Goal: Information Seeking & Learning: Learn about a topic

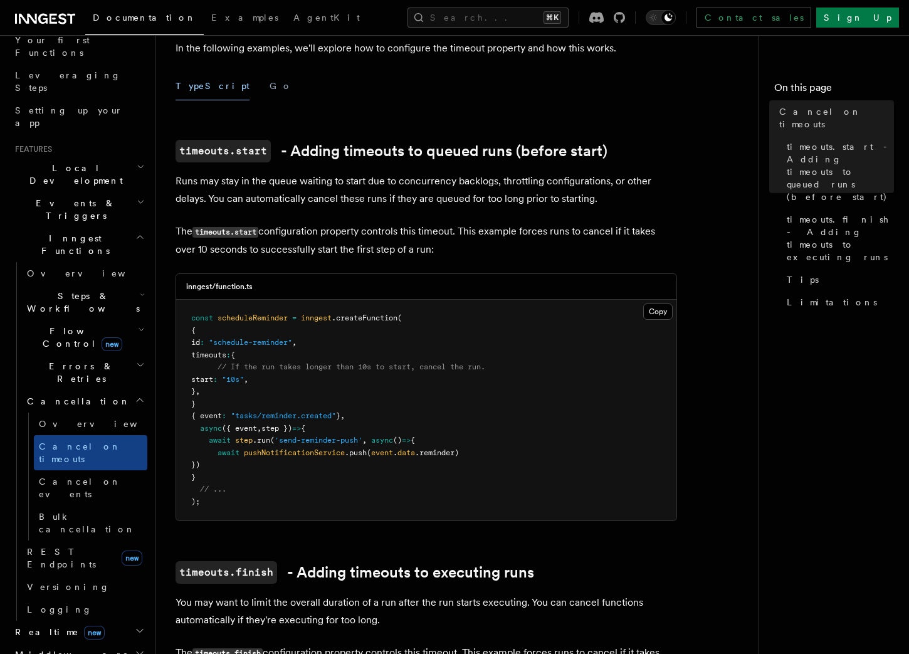
scroll to position [207, 0]
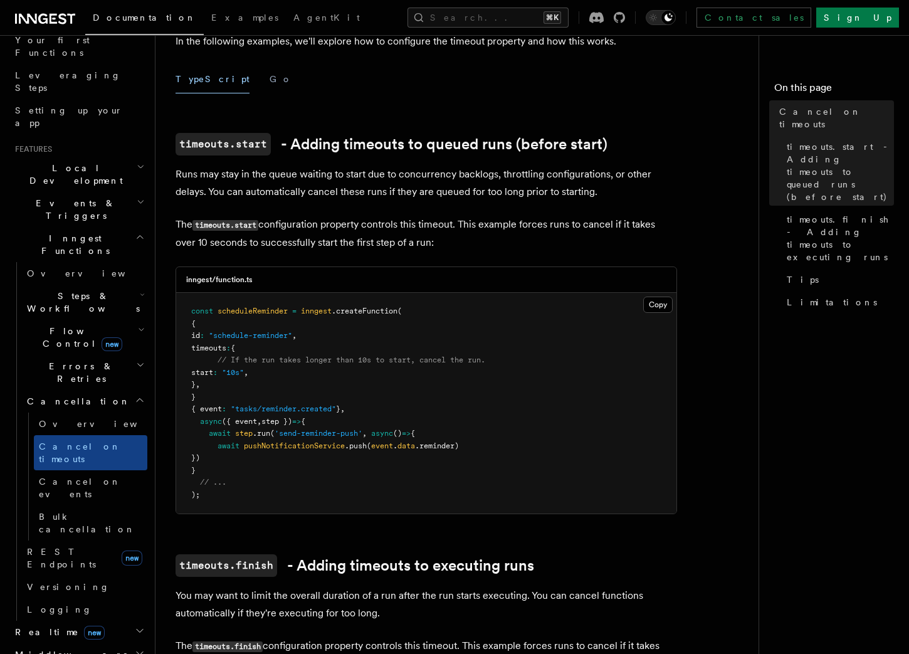
click at [78, 290] on span "Steps & Workflows" at bounding box center [81, 302] width 118 height 25
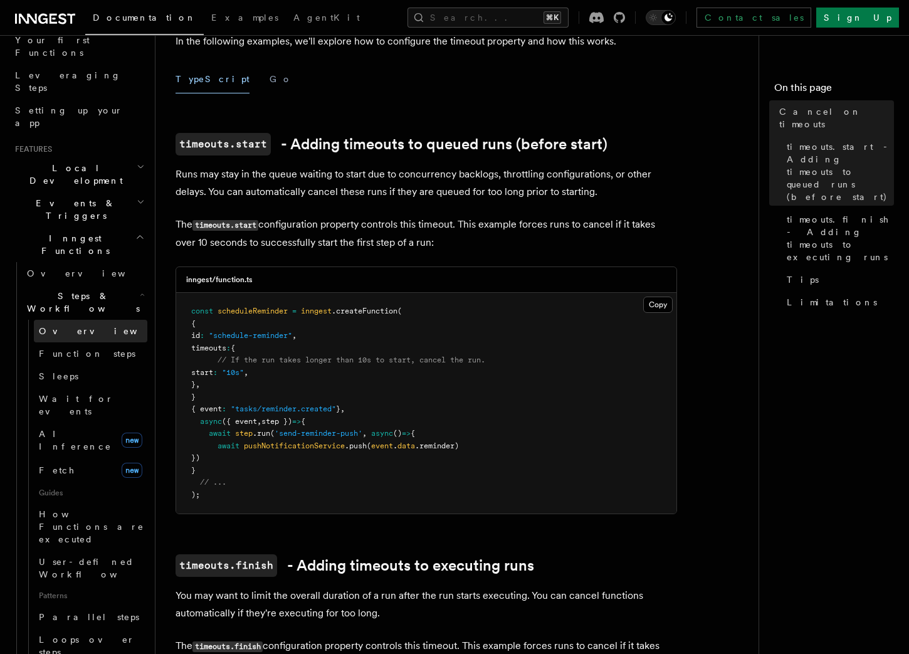
click at [64, 325] on span "Overview" at bounding box center [103, 331] width 129 height 13
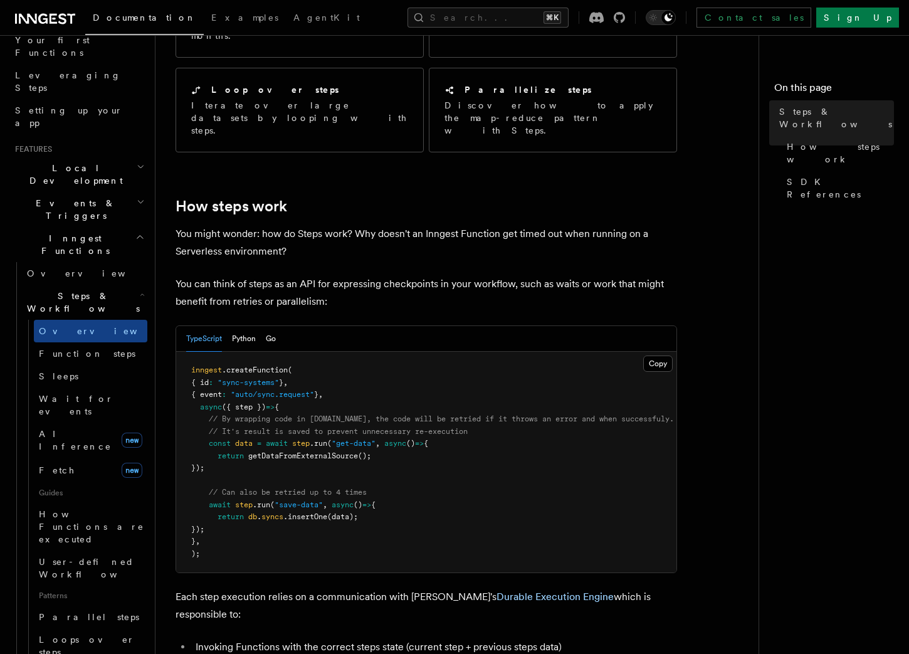
scroll to position [360, 0]
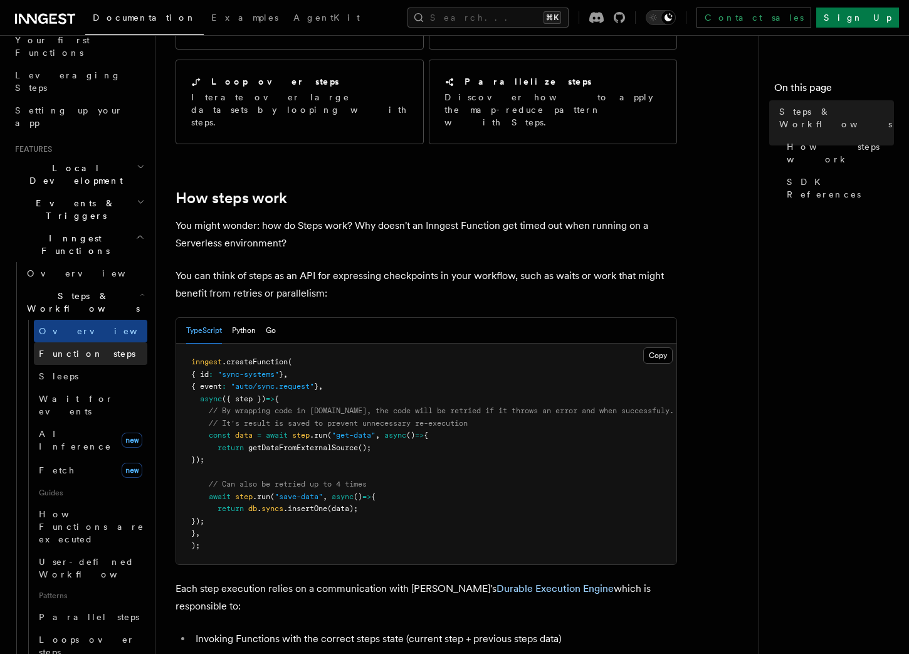
click at [107, 342] on link "Function steps" at bounding box center [90, 353] width 113 height 23
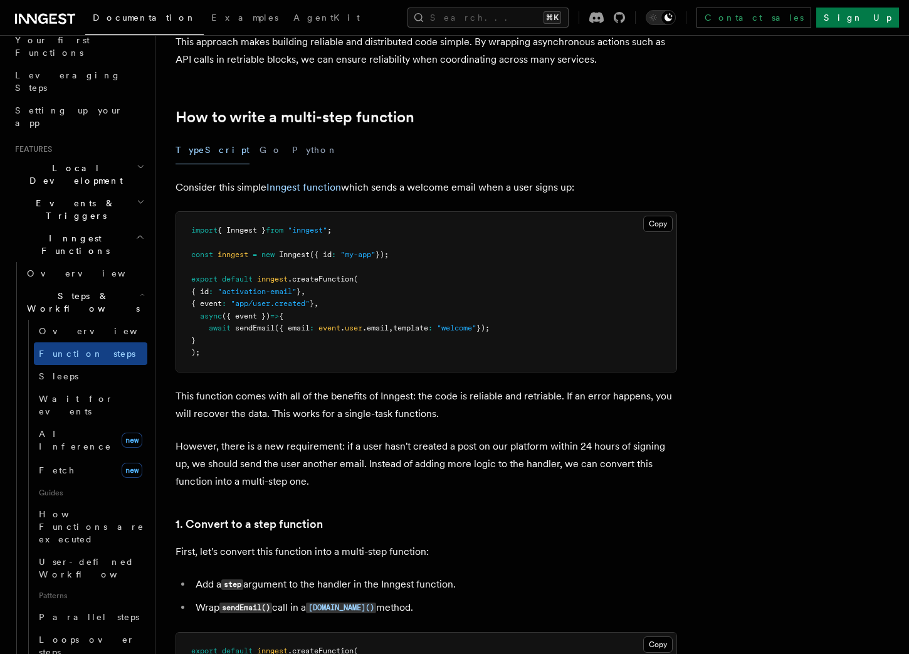
scroll to position [341, 0]
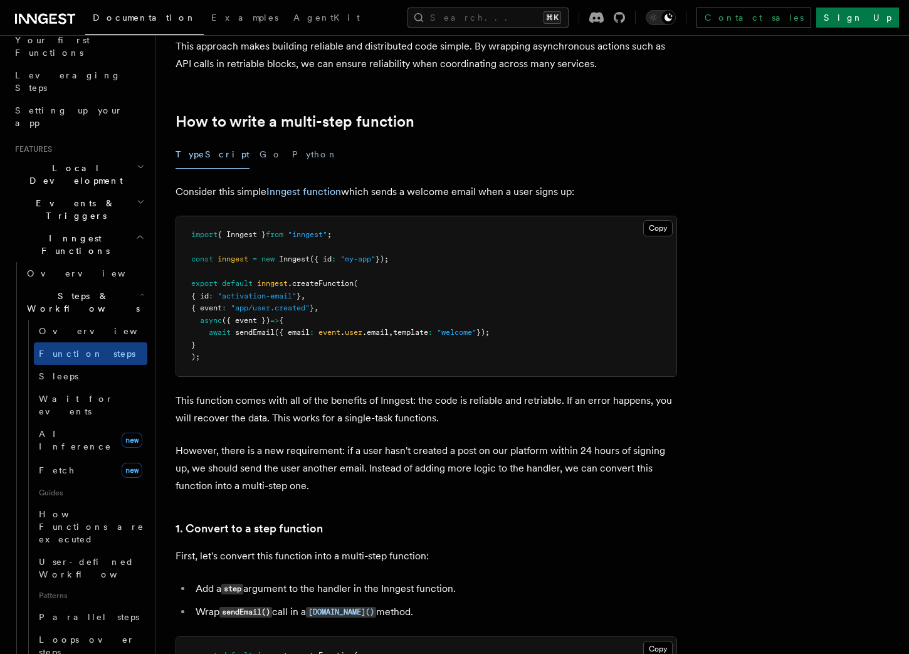
click at [246, 330] on span "sendEmail" at bounding box center [254, 332] width 39 height 9
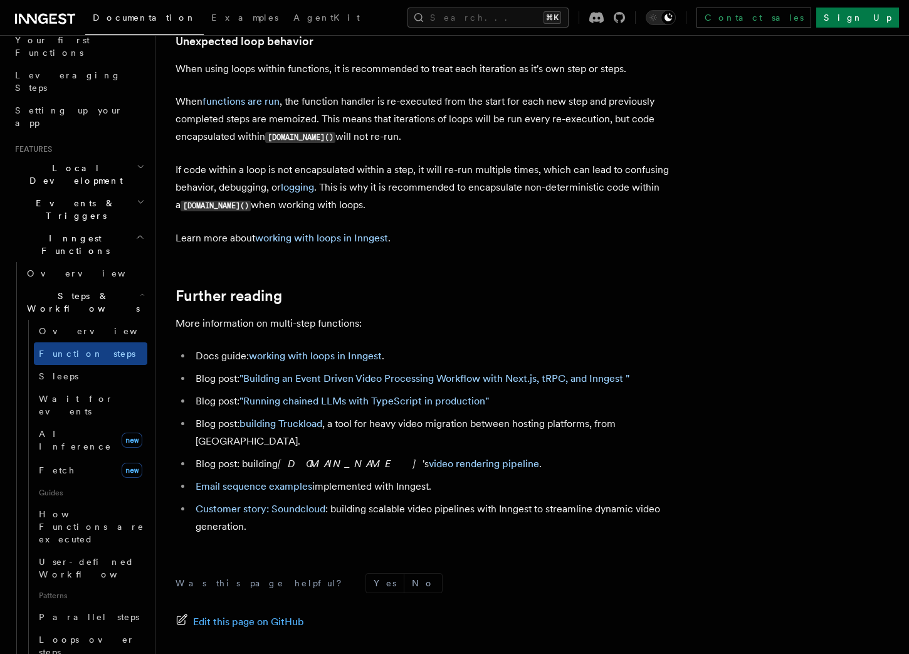
scroll to position [4039, 0]
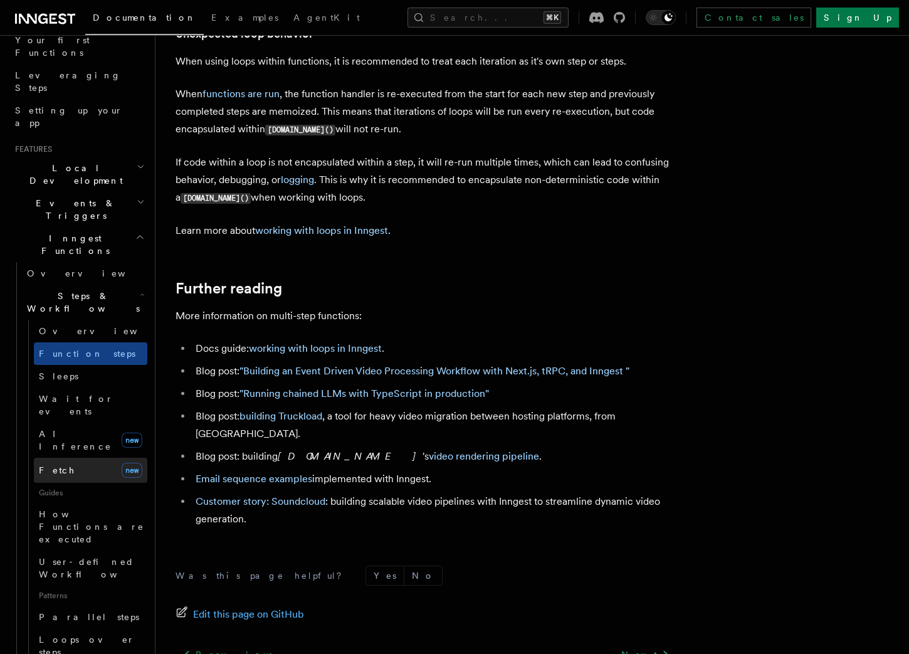
click at [81, 458] on link "Fetch new" at bounding box center [90, 470] width 113 height 25
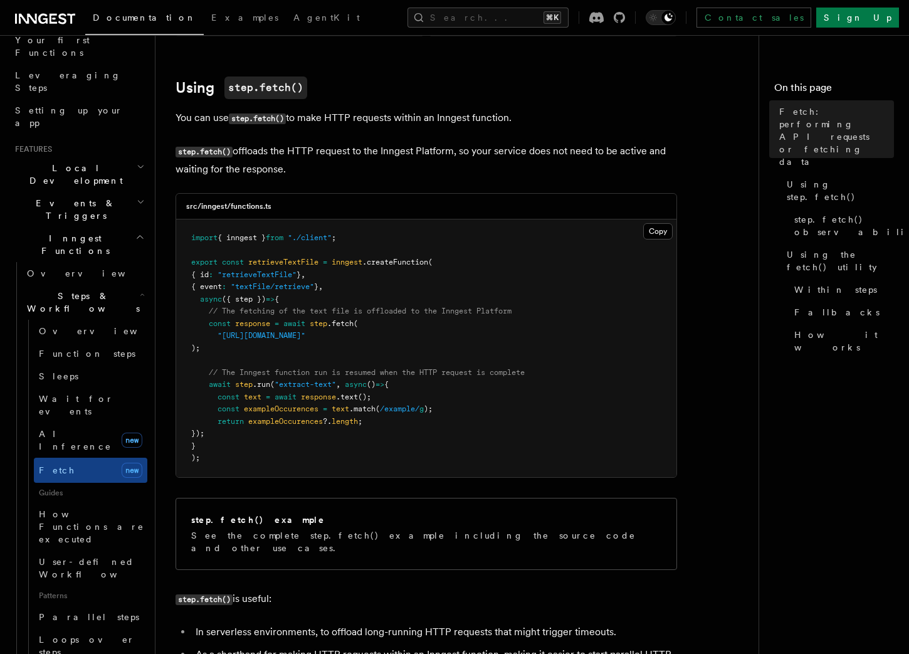
scroll to position [358, 0]
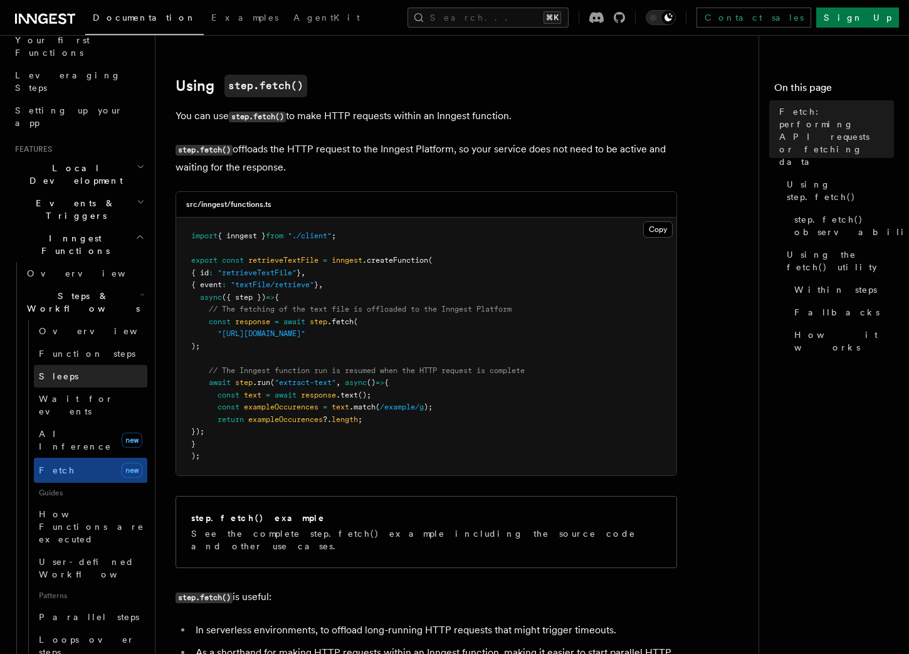
click at [83, 365] on link "Sleeps" at bounding box center [90, 376] width 113 height 23
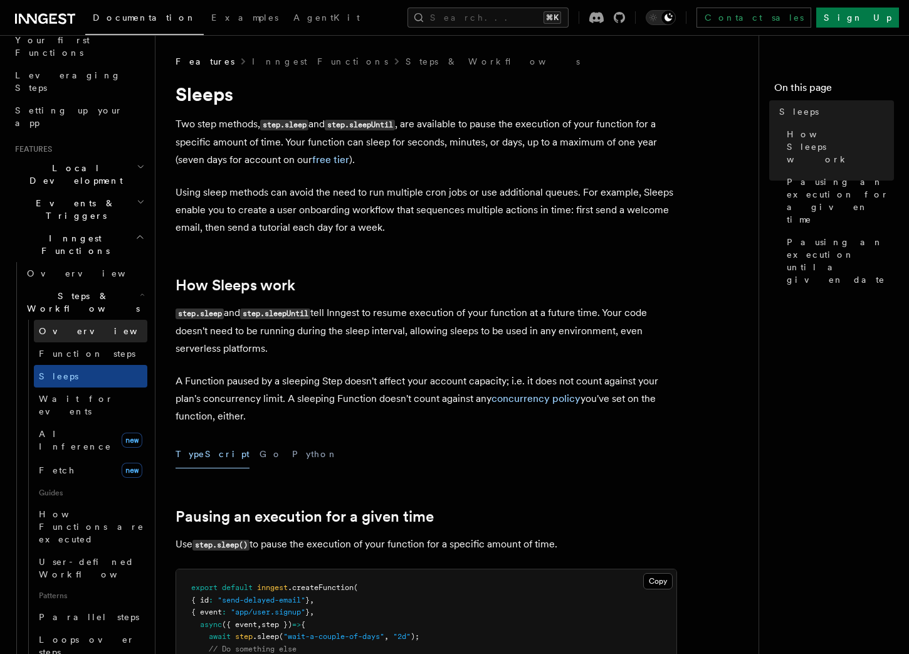
click at [65, 326] on span "Overview" at bounding box center [103, 331] width 129 height 10
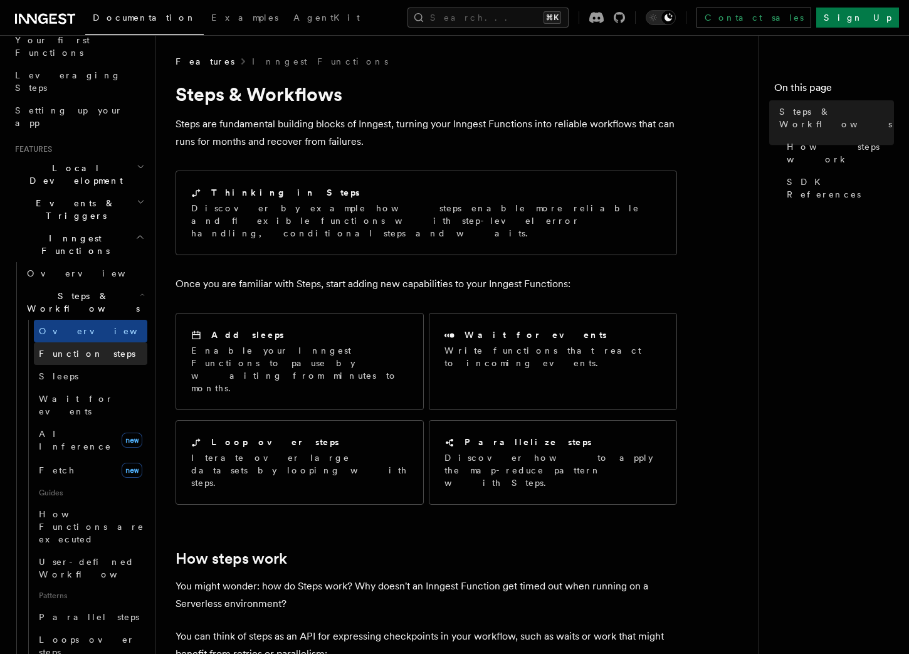
click at [70, 348] on span "Function steps" at bounding box center [87, 353] width 97 height 10
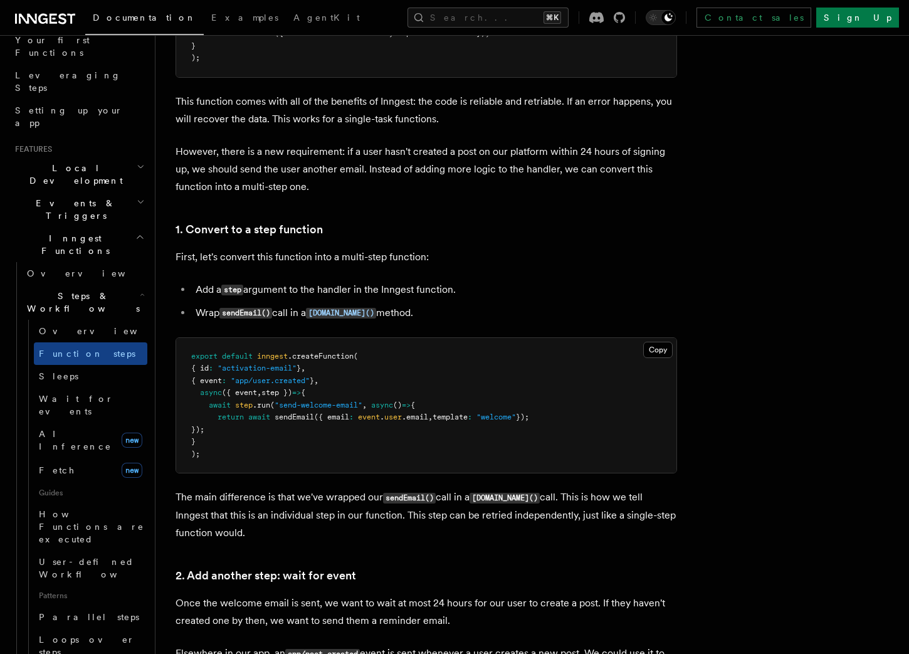
scroll to position [643, 0]
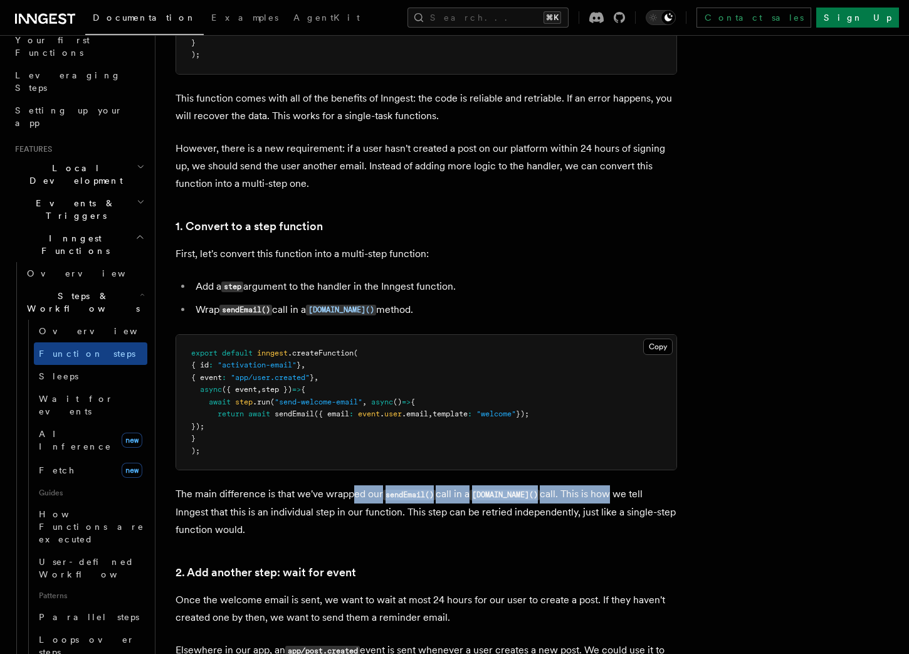
drag, startPoint x: 354, startPoint y: 499, endPoint x: 586, endPoint y: 486, distance: 232.3
click at [590, 486] on p "The main difference is that we've wrapped our sendEmail() call in a [DOMAIN_NAM…" at bounding box center [425, 511] width 501 height 53
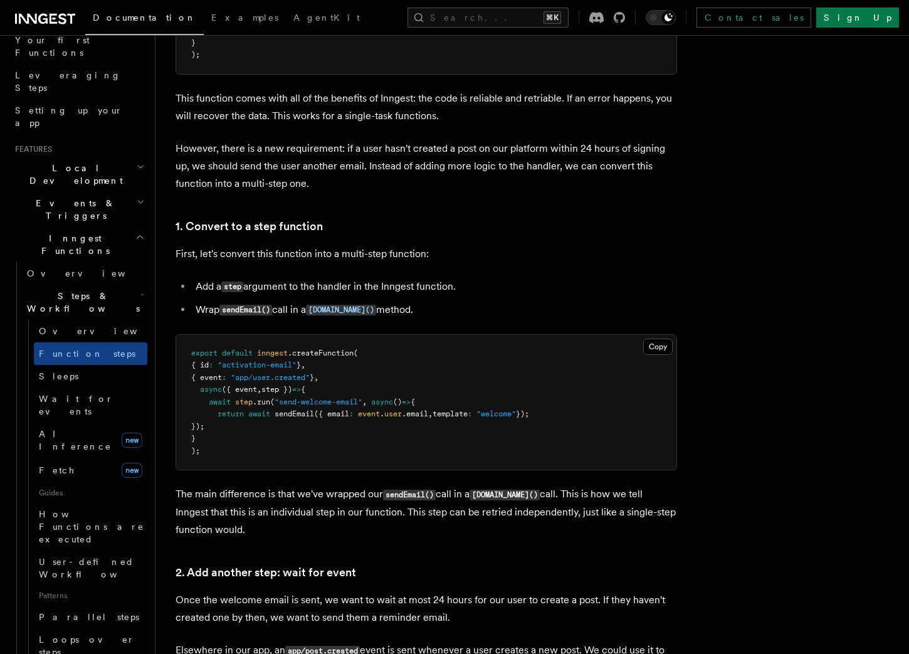
click at [590, 489] on p "The main difference is that we've wrapped our sendEmail() call in a [DOMAIN_NAM…" at bounding box center [425, 511] width 501 height 53
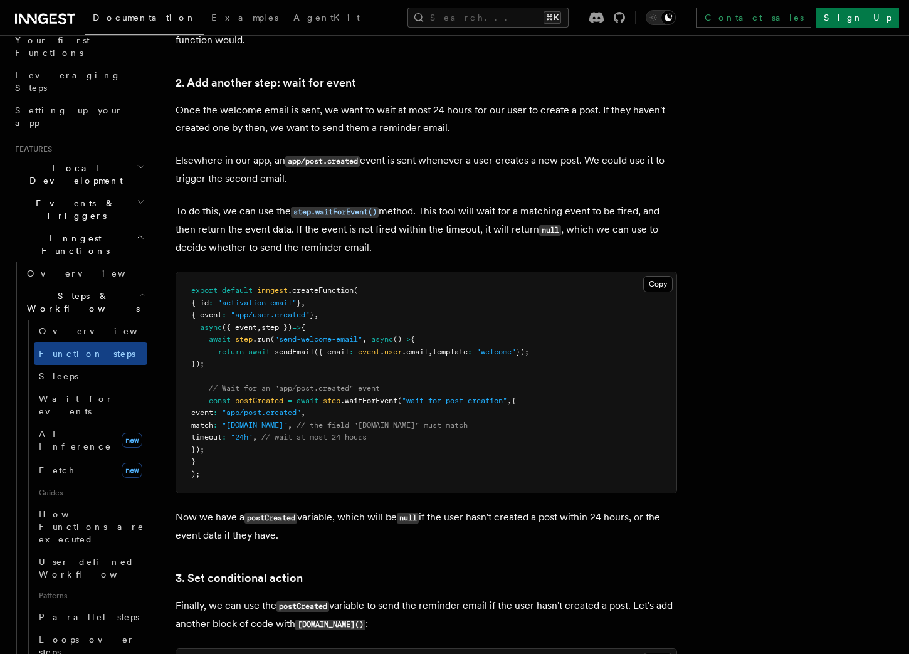
scroll to position [1156, 0]
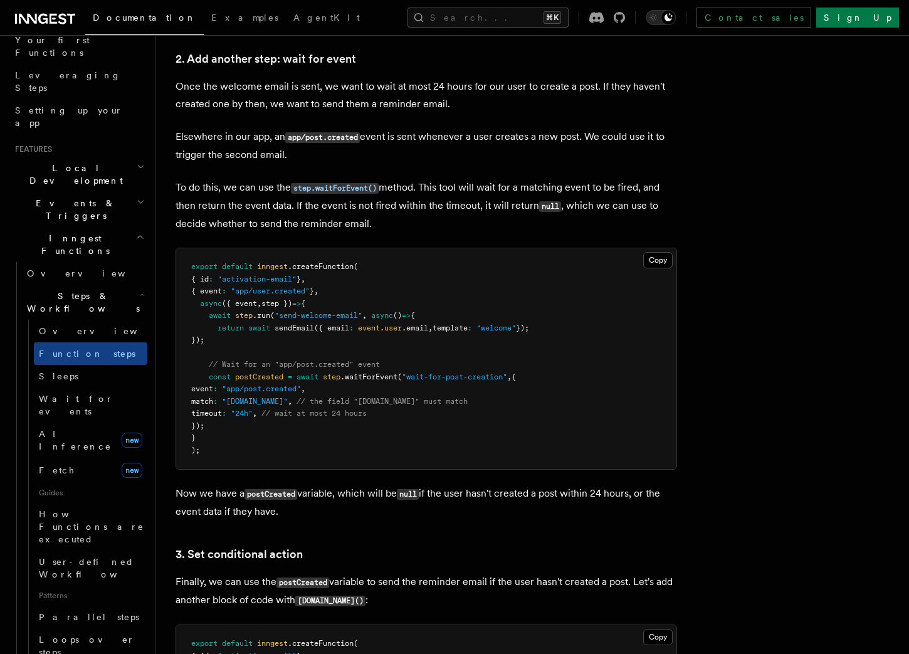
click at [85, 290] on span "Steps & Workflows" at bounding box center [81, 302] width 118 height 25
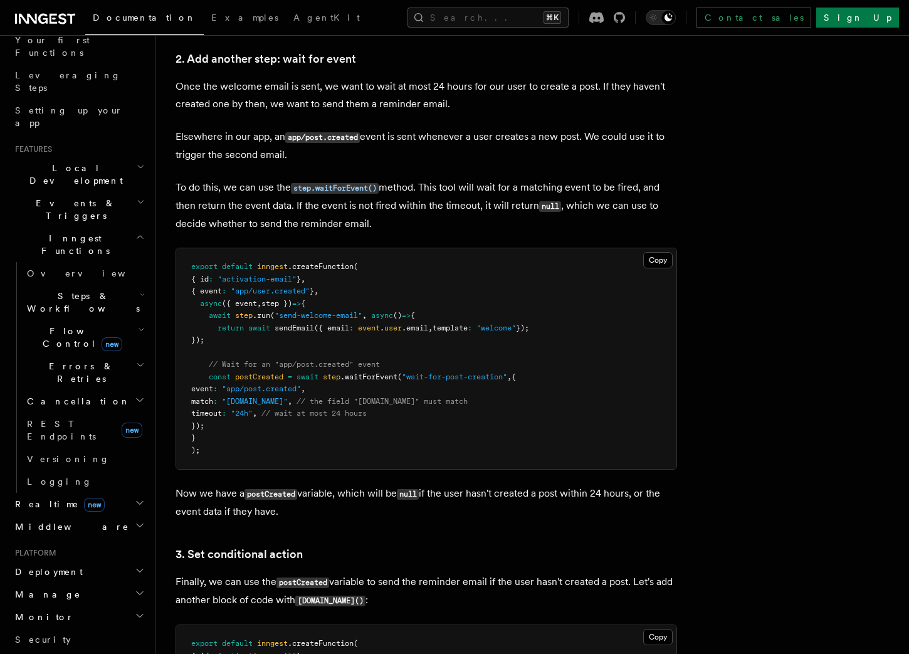
click at [102, 337] on span "new" at bounding box center [112, 344] width 21 height 14
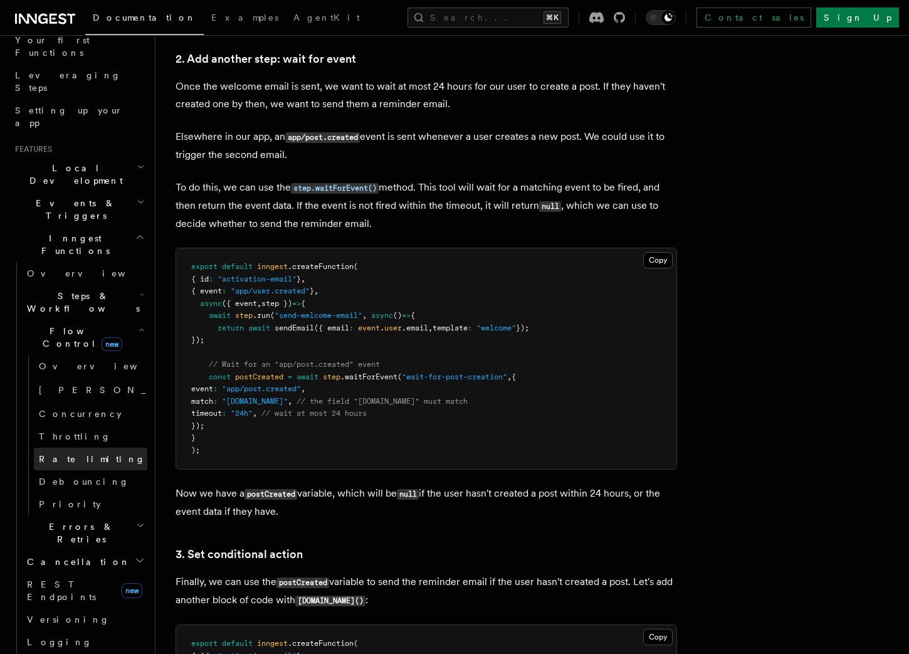
click at [78, 454] on span "Rate limiting" at bounding box center [92, 459] width 107 height 10
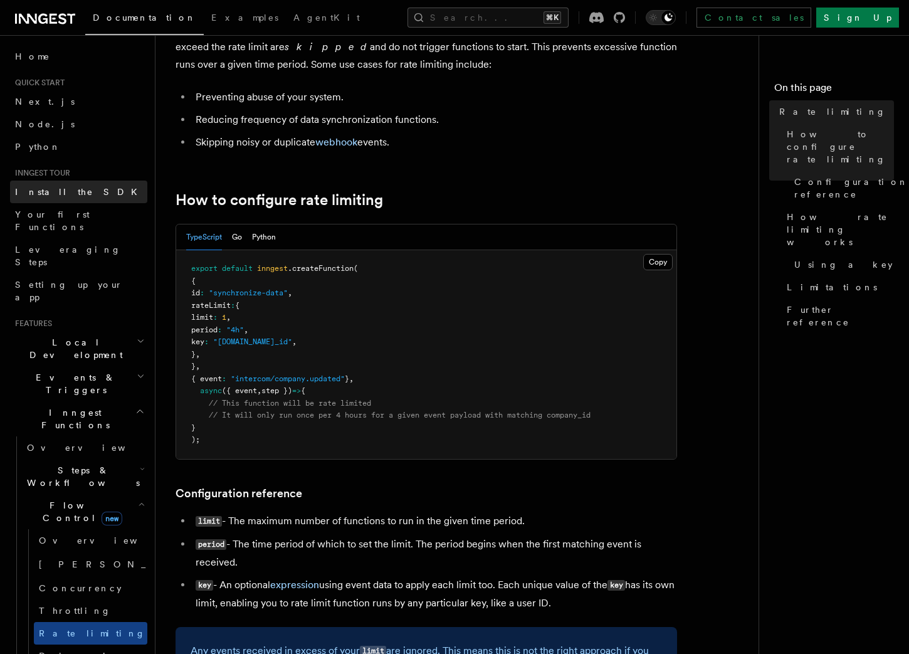
scroll to position [1, 0]
click at [55, 118] on link "Node.js" at bounding box center [78, 123] width 137 height 23
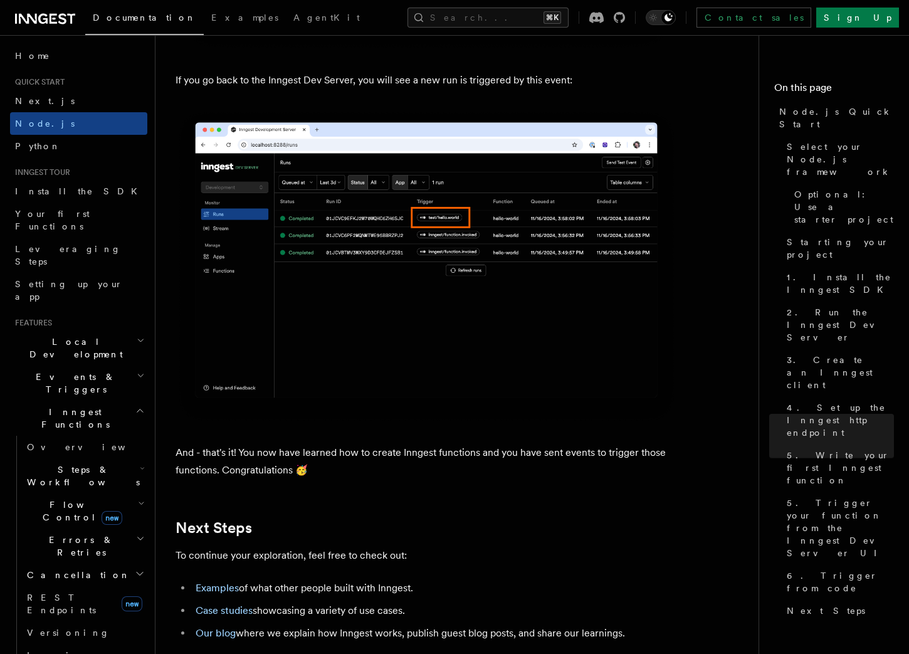
scroll to position [7355, 0]
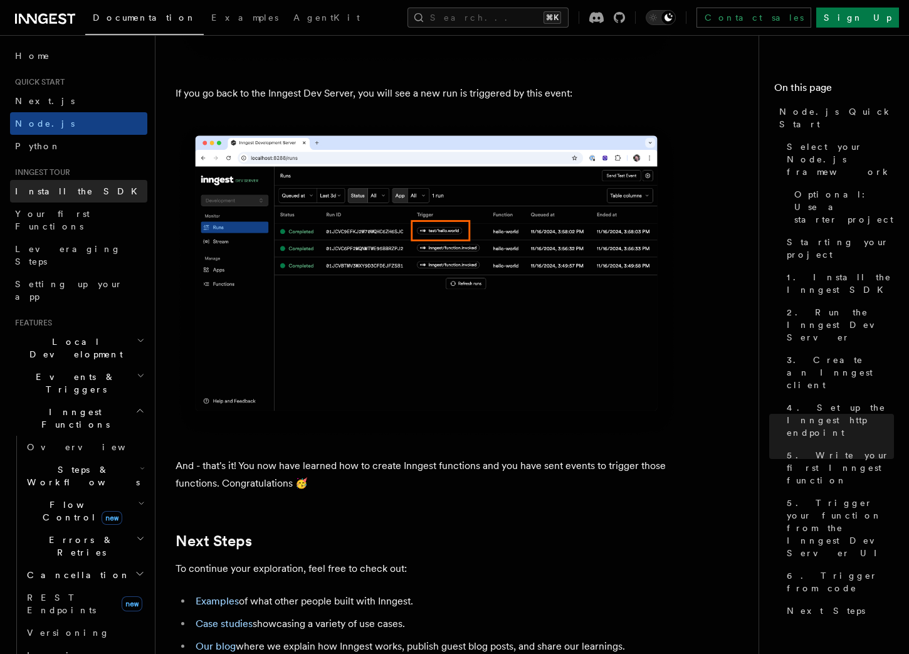
click at [33, 187] on span "Install the SDK" at bounding box center [80, 191] width 130 height 10
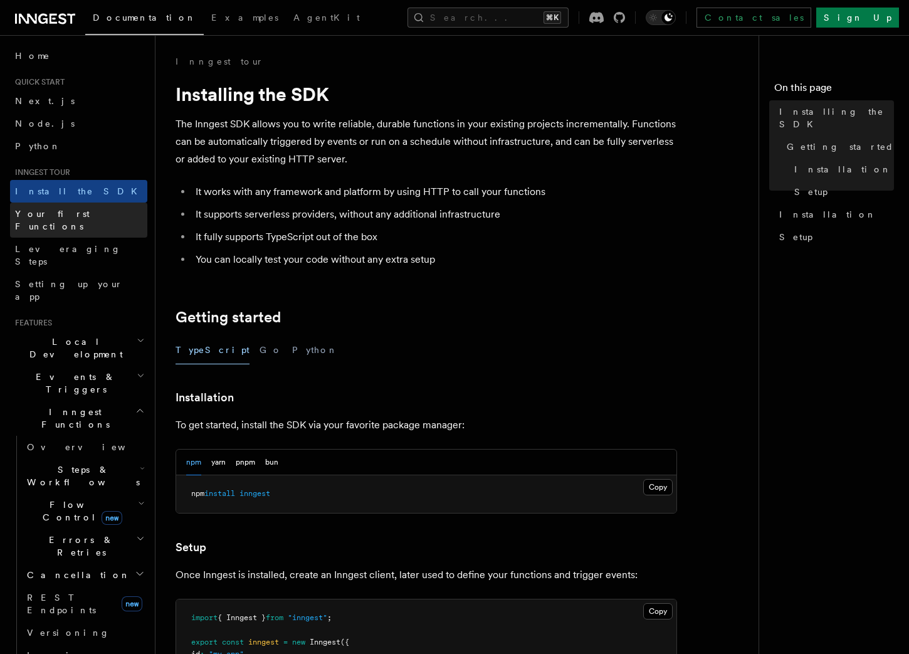
click at [37, 203] on link "Your first Functions" at bounding box center [78, 219] width 137 height 35
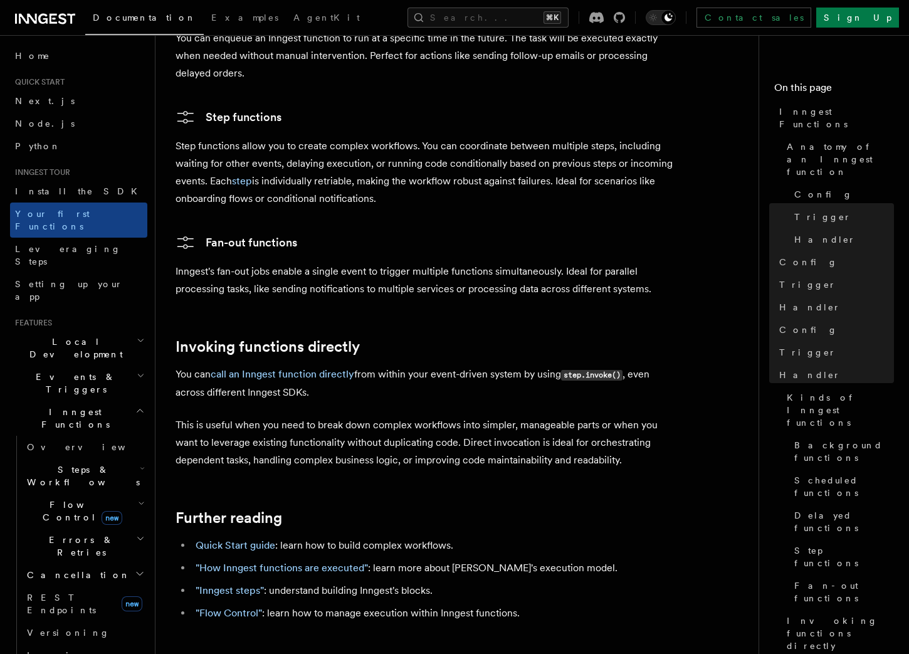
scroll to position [2422, 0]
